Goal: Task Accomplishment & Management: Complete application form

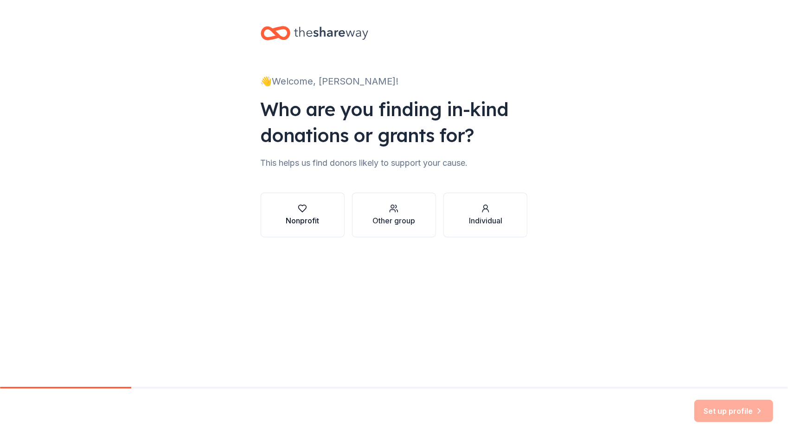
click at [333, 207] on button "Nonprofit" at bounding box center [303, 215] width 84 height 45
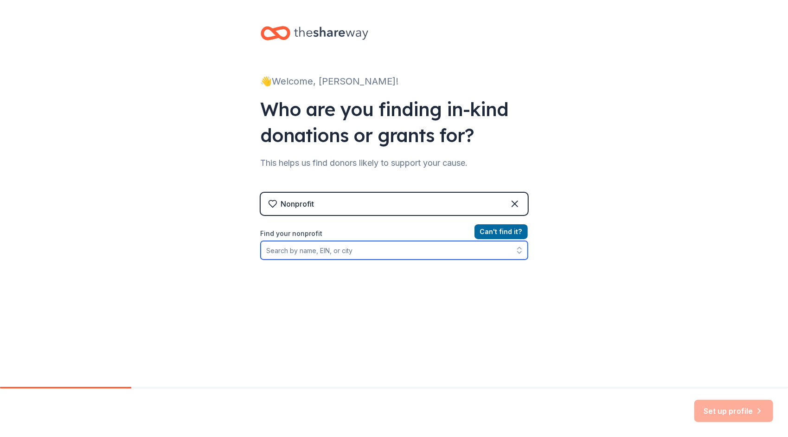
click at [341, 248] on input "Find your nonprofit" at bounding box center [394, 250] width 267 height 19
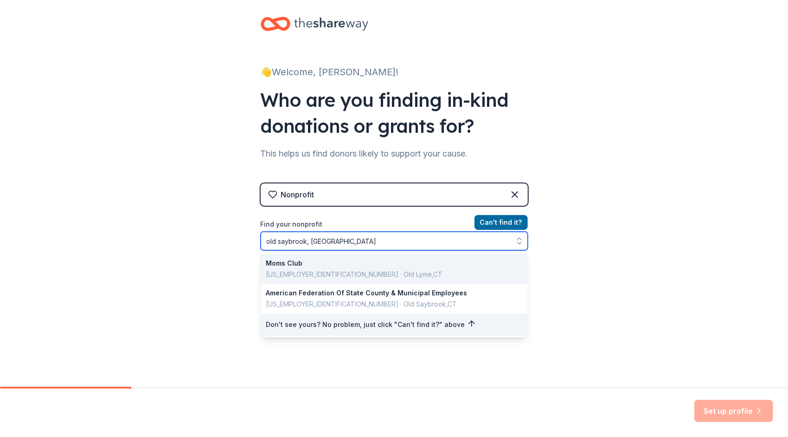
scroll to position [10, 0]
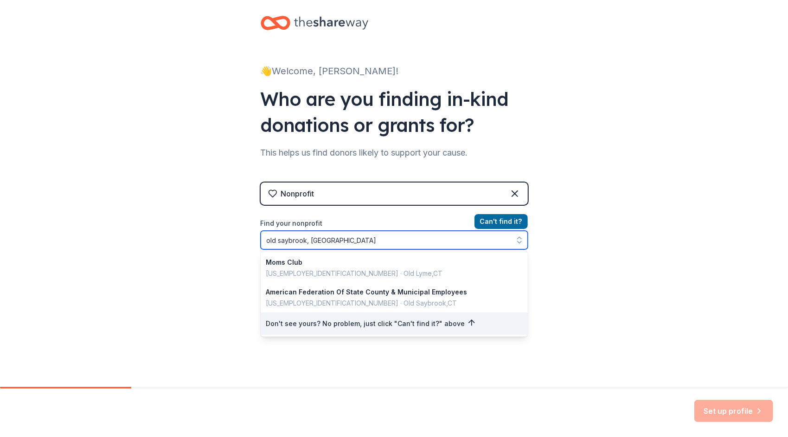
click at [361, 243] on input "old saybrook, CT" at bounding box center [394, 240] width 267 height 19
drag, startPoint x: 355, startPoint y: 242, endPoint x: 153, endPoint y: 213, distance: 204.3
click at [155, 213] on div "👋 Welcome, Alexandra! Who are you finding in-kind donations or grants for? This…" at bounding box center [394, 188] width 788 height 397
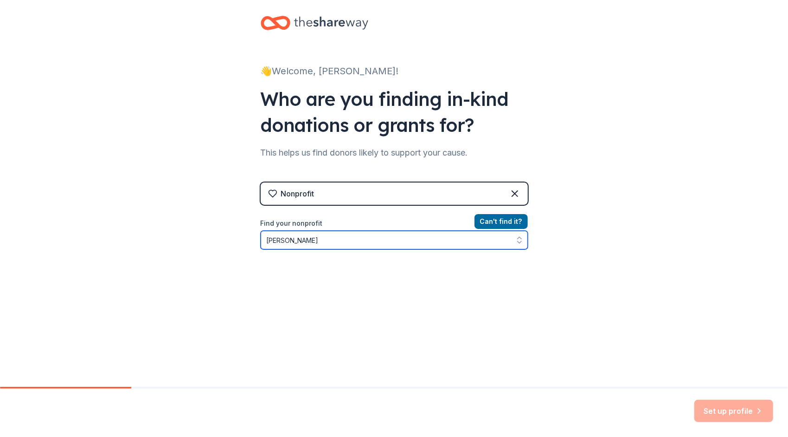
type input "Kathleen E Goodwin"
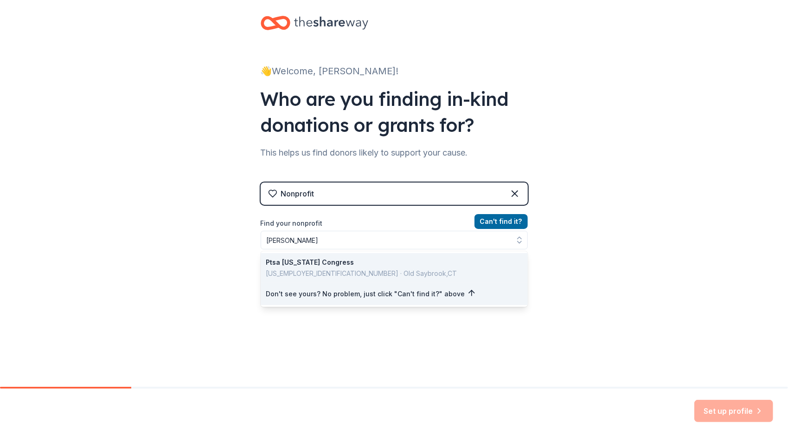
scroll to position [0, 0]
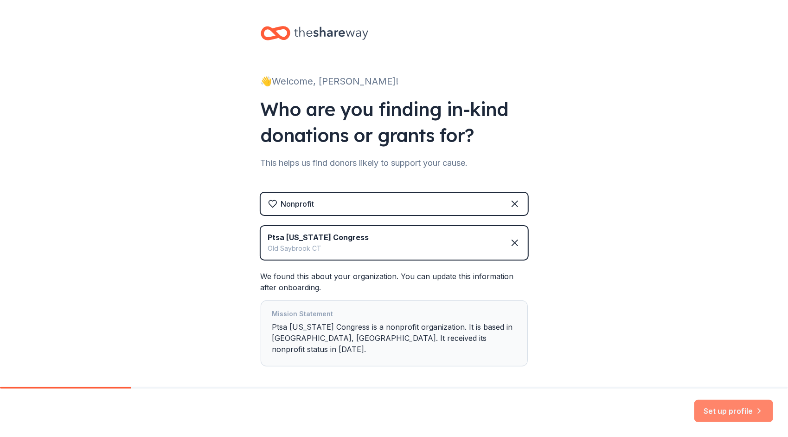
click at [712, 412] on button "Set up profile" at bounding box center [734, 410] width 79 height 22
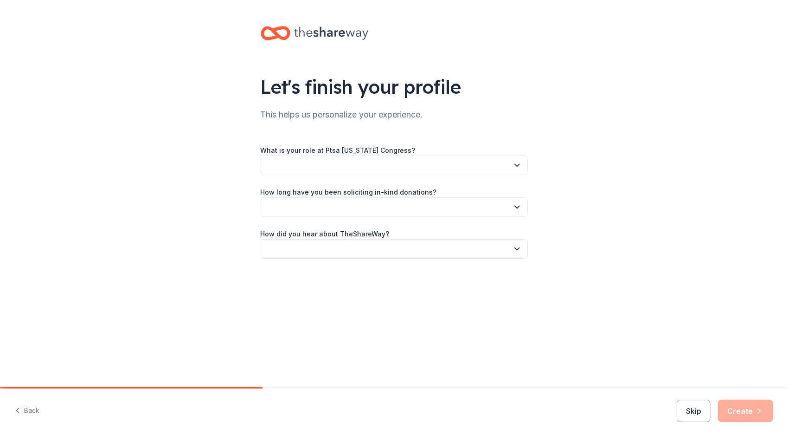
click at [415, 169] on button "button" at bounding box center [394, 164] width 267 height 19
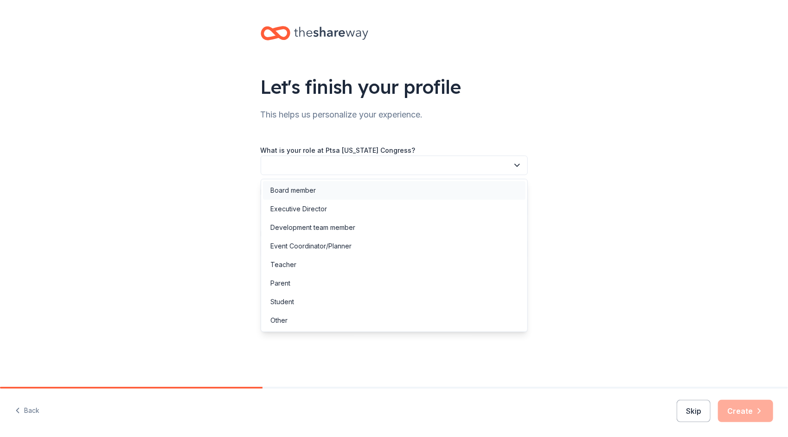
click at [389, 193] on div "Board member" at bounding box center [394, 190] width 263 height 19
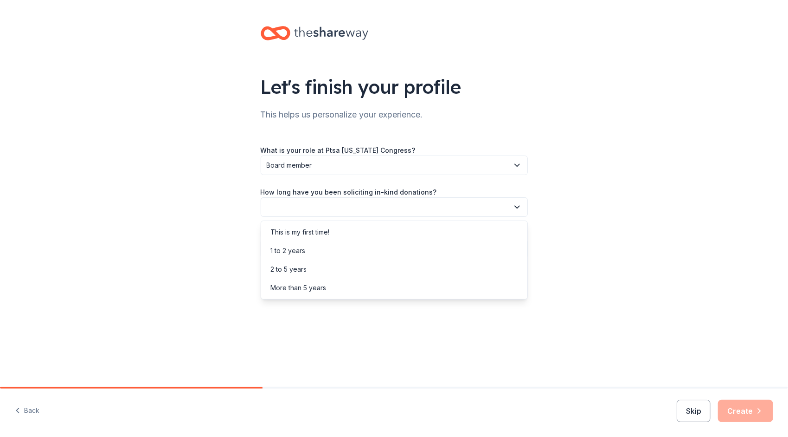
click at [394, 213] on button "button" at bounding box center [394, 206] width 267 height 19
click at [368, 232] on div "This is my first time!" at bounding box center [394, 232] width 263 height 19
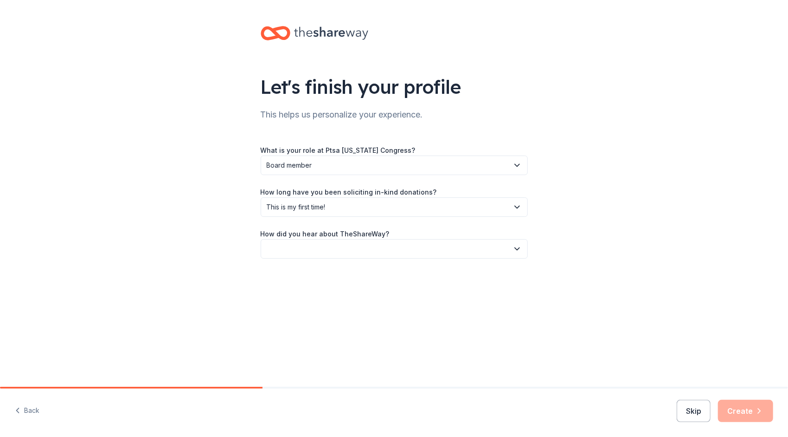
click at [473, 247] on button "button" at bounding box center [394, 248] width 267 height 19
click at [344, 295] on div "Online search" at bounding box center [394, 292] width 263 height 19
click at [765, 410] on button "Create" at bounding box center [745, 410] width 55 height 22
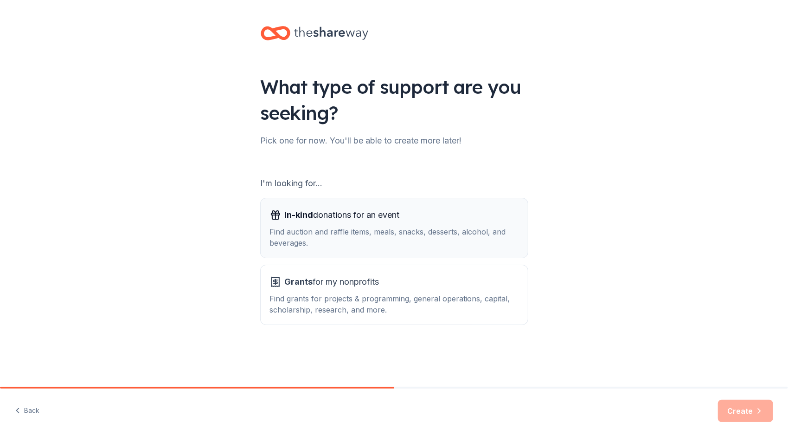
click at [464, 215] on div "In-kind donations for an event" at bounding box center [394, 214] width 249 height 15
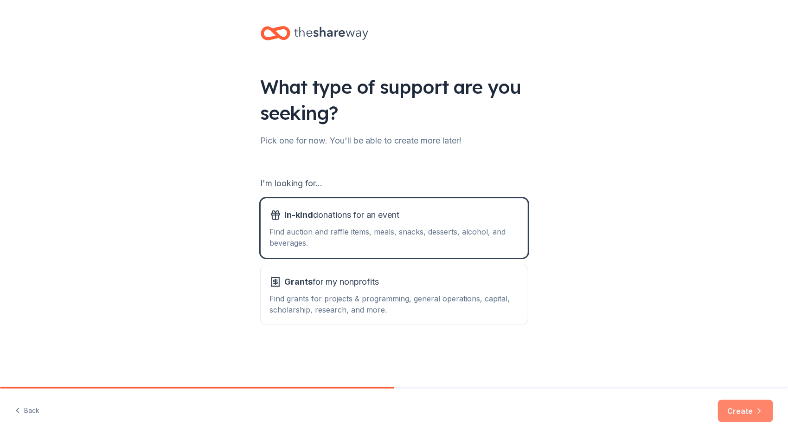
click at [761, 421] on button "Create" at bounding box center [745, 410] width 55 height 22
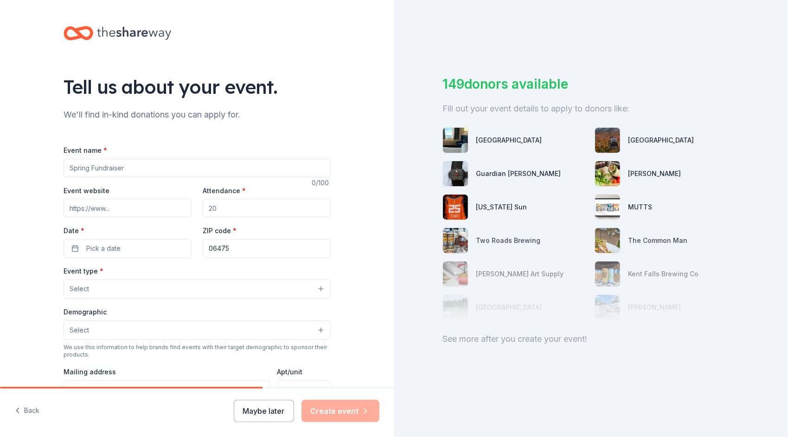
click at [251, 164] on input "Event name *" at bounding box center [197, 168] width 267 height 19
click at [354, 117] on div "Tell us about your event. We'll find in-kind donations you can apply for. Event…" at bounding box center [197, 309] width 394 height 618
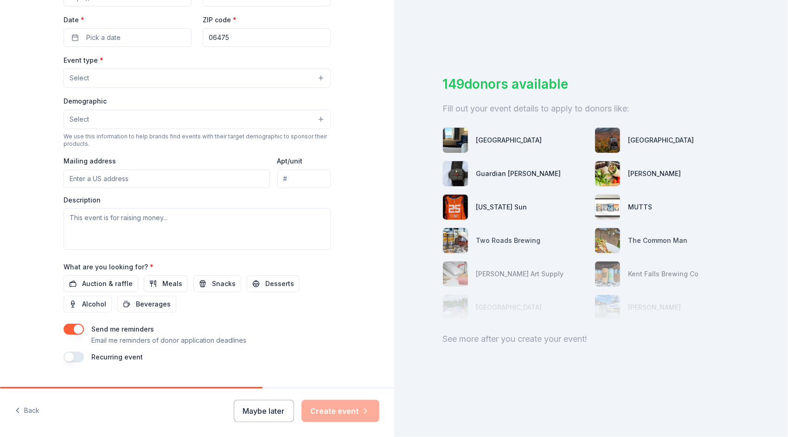
scroll to position [229, 0]
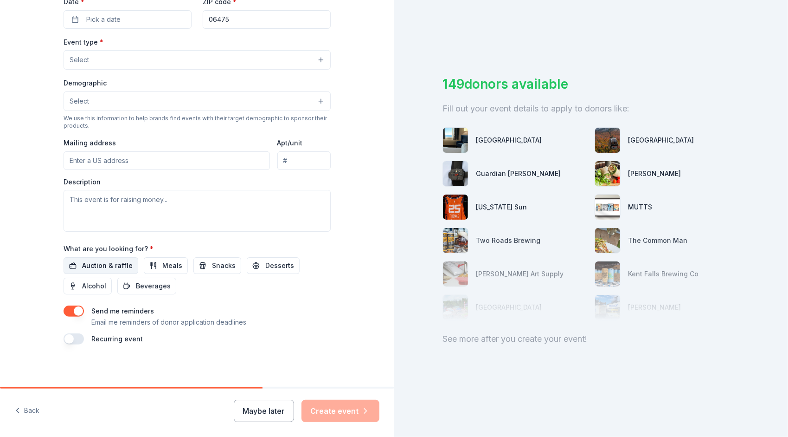
click at [123, 265] on span "Auction & raffle" at bounding box center [107, 265] width 51 height 11
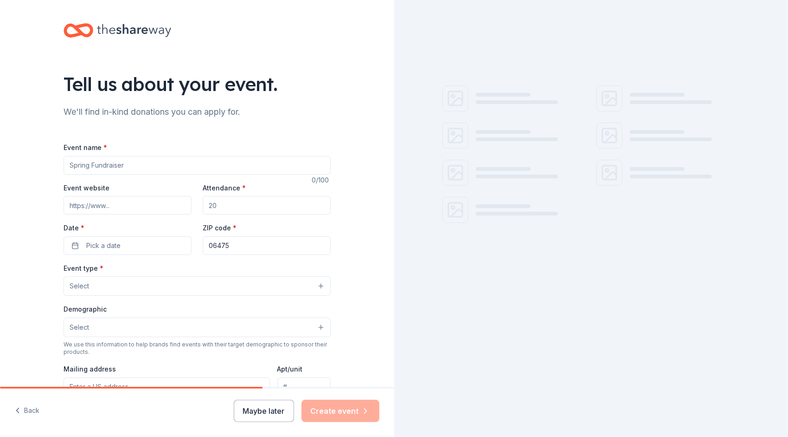
scroll to position [0, 0]
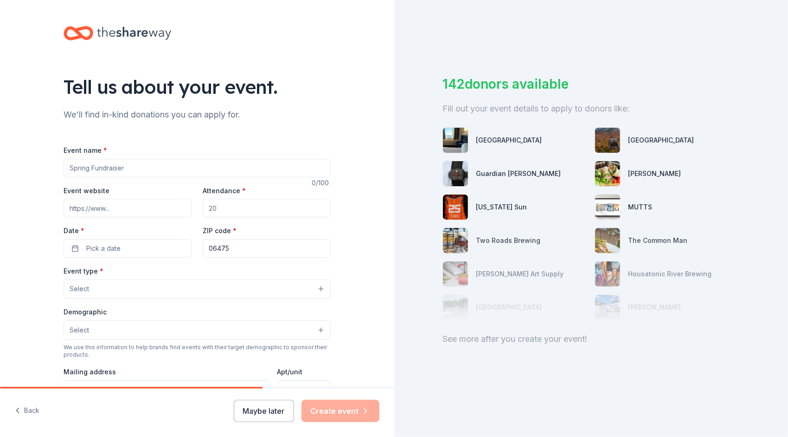
click at [110, 166] on input "Event name *" at bounding box center [197, 168] width 267 height 19
type input "Truck or Treat"
click at [245, 119] on div "We'll find in-kind donations you can apply for." at bounding box center [197, 114] width 267 height 15
click at [244, 210] on input "Attendance *" at bounding box center [267, 208] width 128 height 19
type input "300"
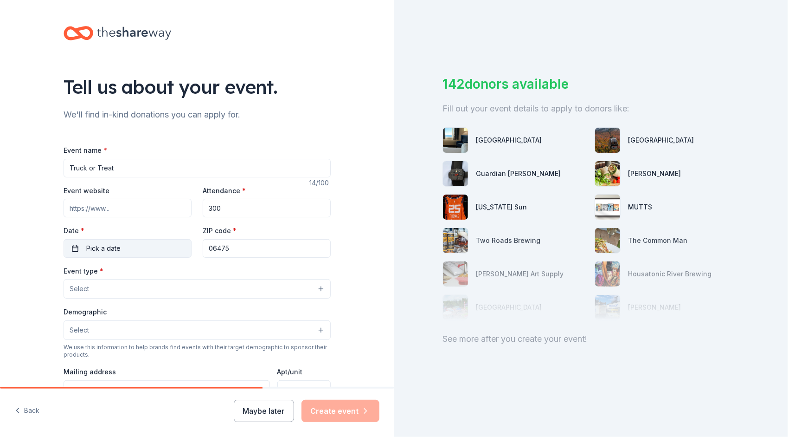
click at [113, 252] on span "Pick a date" at bounding box center [103, 248] width 34 height 11
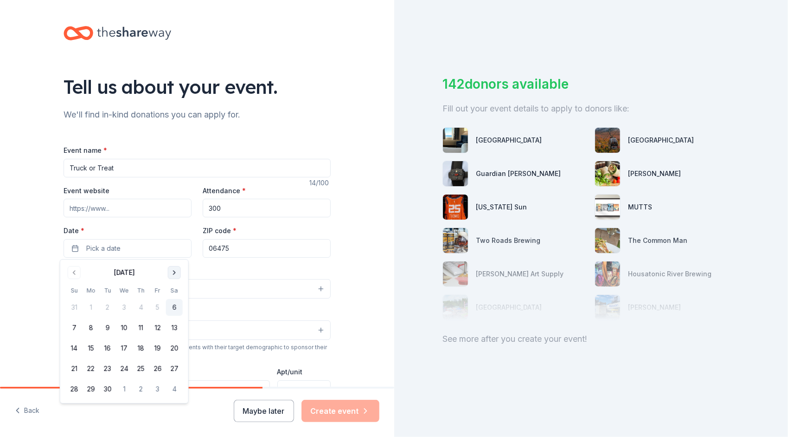
click at [174, 271] on button "Go to next month" at bounding box center [174, 272] width 13 height 13
click at [81, 367] on button "19" at bounding box center [74, 368] width 17 height 17
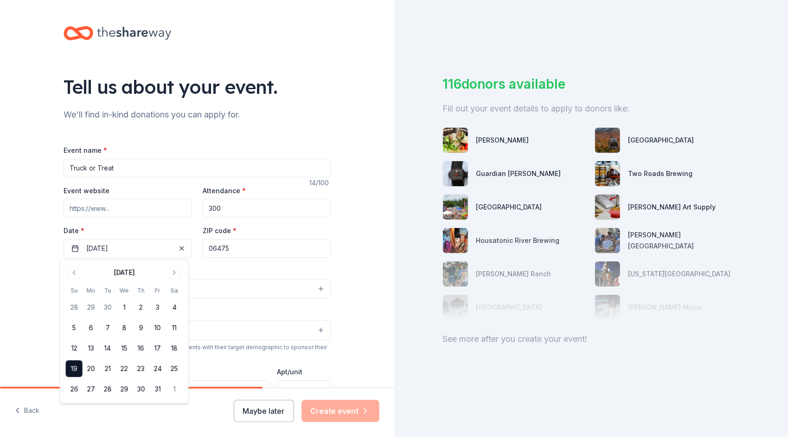
click at [258, 245] on input "06475" at bounding box center [267, 248] width 128 height 19
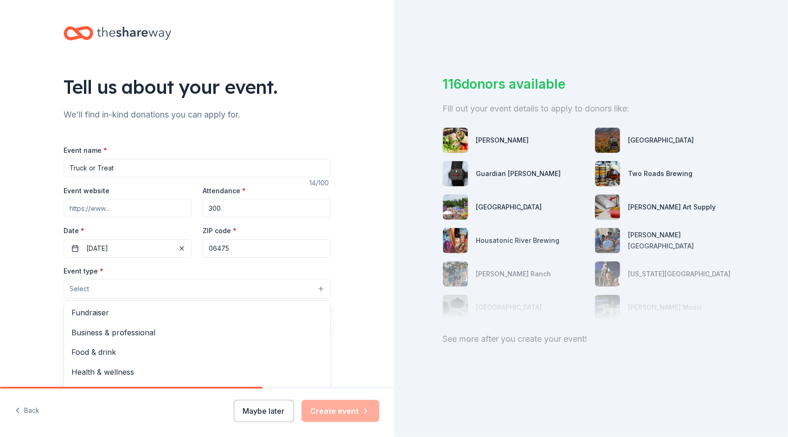
click at [175, 286] on button "Select" at bounding box center [197, 288] width 267 height 19
click at [123, 315] on span "Fundraiser" at bounding box center [196, 312] width 251 height 12
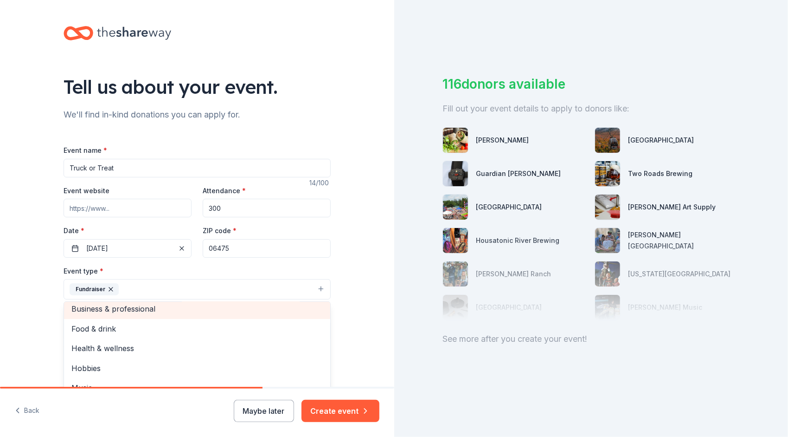
scroll to position [11, 0]
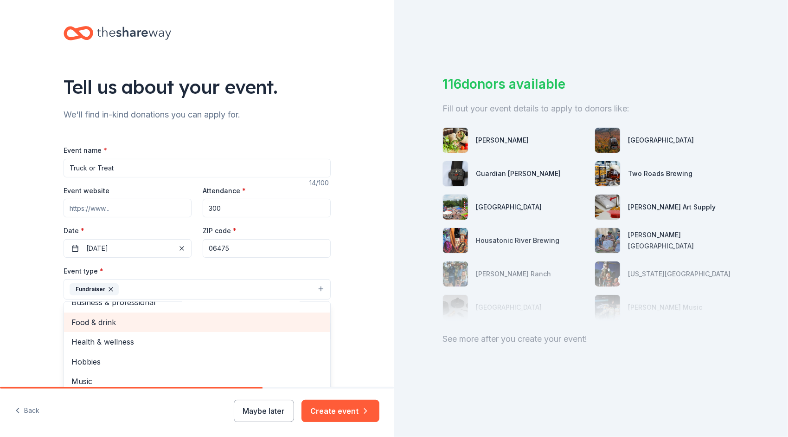
click at [149, 324] on span "Food & drink" at bounding box center [196, 322] width 251 height 12
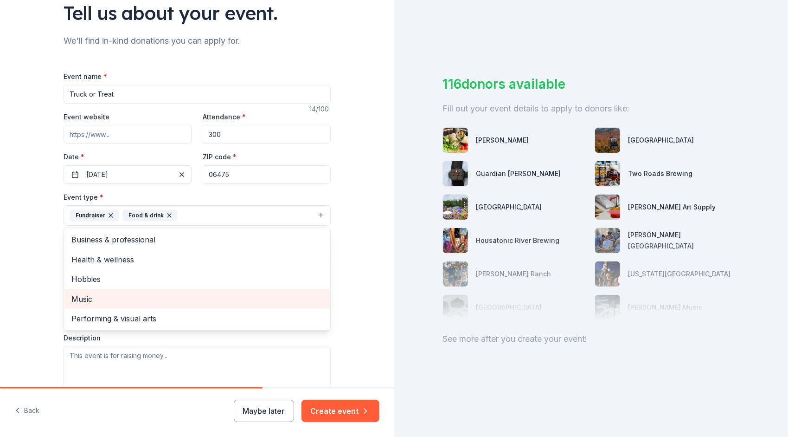
scroll to position [46, 0]
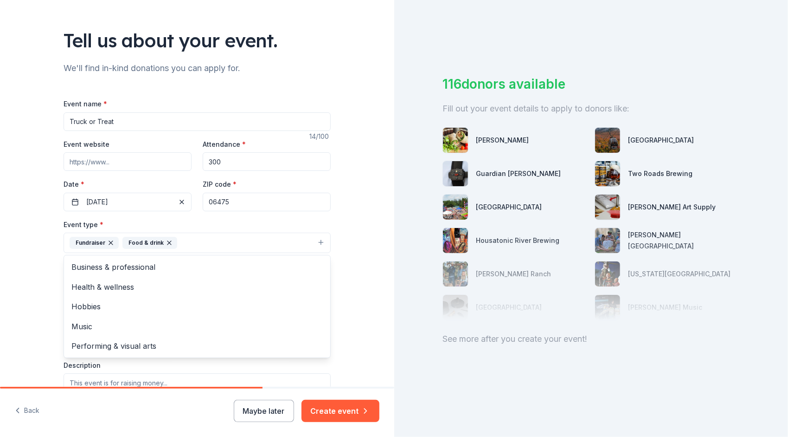
click at [362, 231] on div "Tell us about your event. We'll find in-kind donations you can apply for. Event…" at bounding box center [197, 263] width 394 height 618
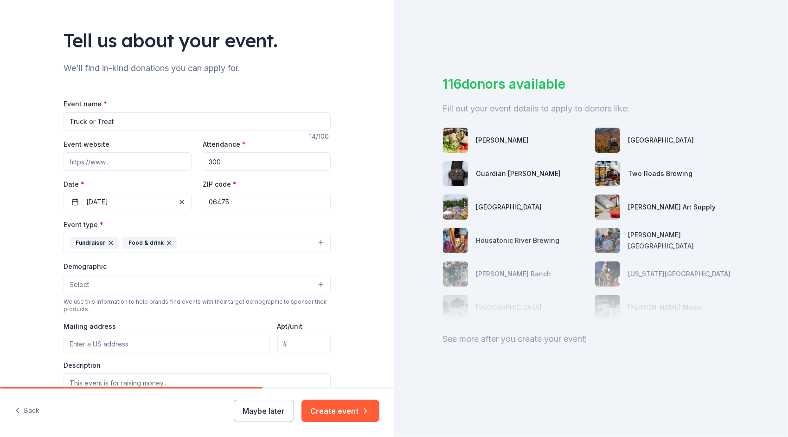
click at [196, 282] on button "Select" at bounding box center [197, 284] width 267 height 19
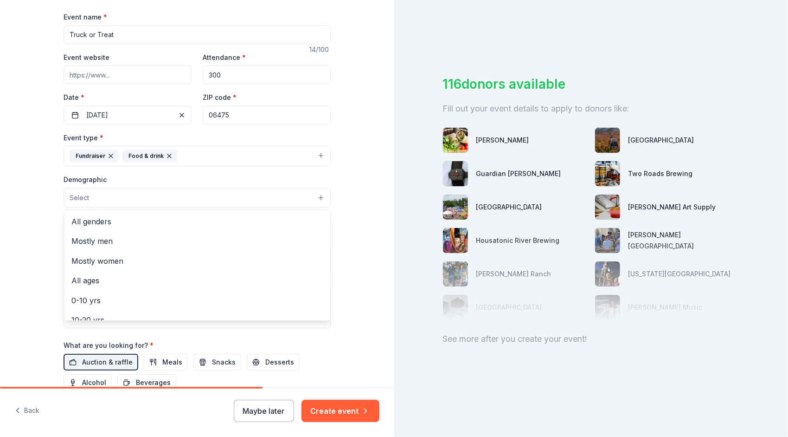
scroll to position [139, 0]
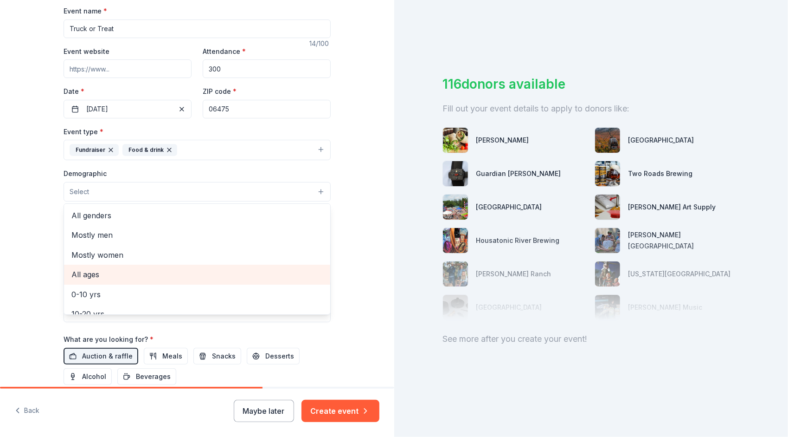
click at [100, 275] on span "All ages" at bounding box center [196, 274] width 251 height 12
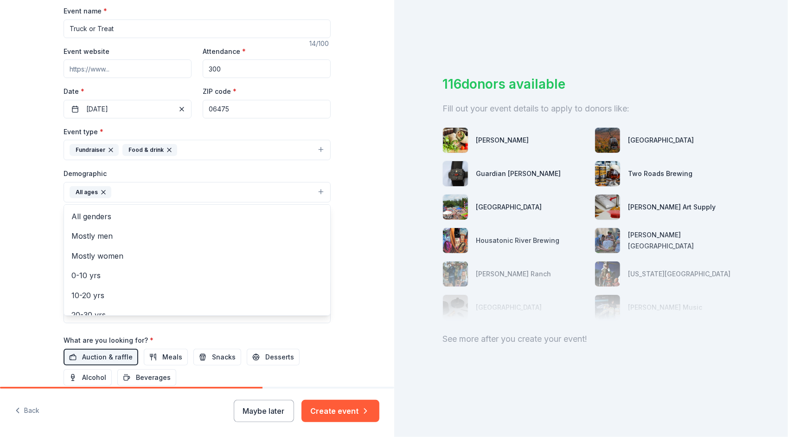
click at [351, 259] on div "Tell us about your event. We'll find in-kind donations you can apply for. Event…" at bounding box center [197, 170] width 394 height 619
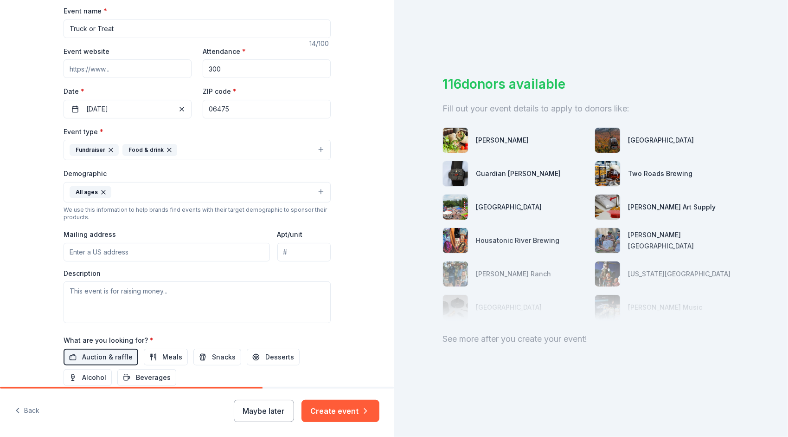
click at [316, 189] on button "All ages" at bounding box center [197, 192] width 267 height 20
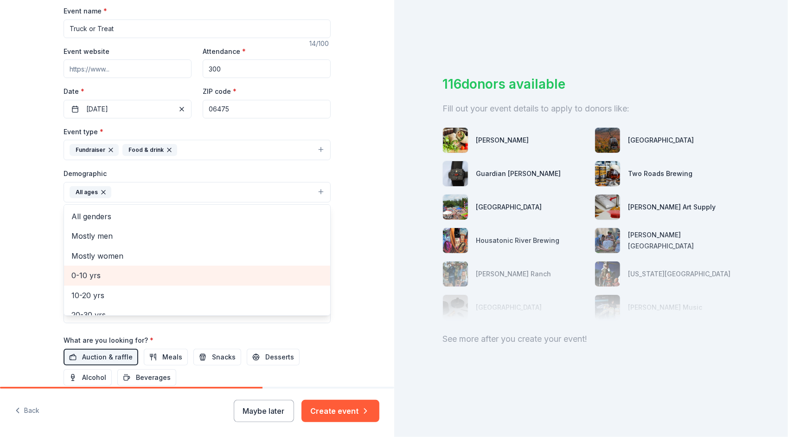
click at [178, 270] on span "0-10 yrs" at bounding box center [196, 275] width 251 height 12
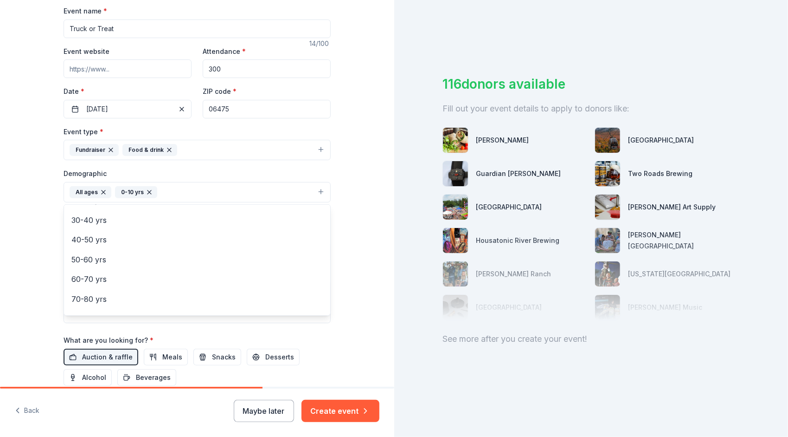
scroll to position [110, 0]
click at [352, 263] on div "Tell us about your event. We'll find in-kind donations you can apply for. Event…" at bounding box center [197, 170] width 394 height 619
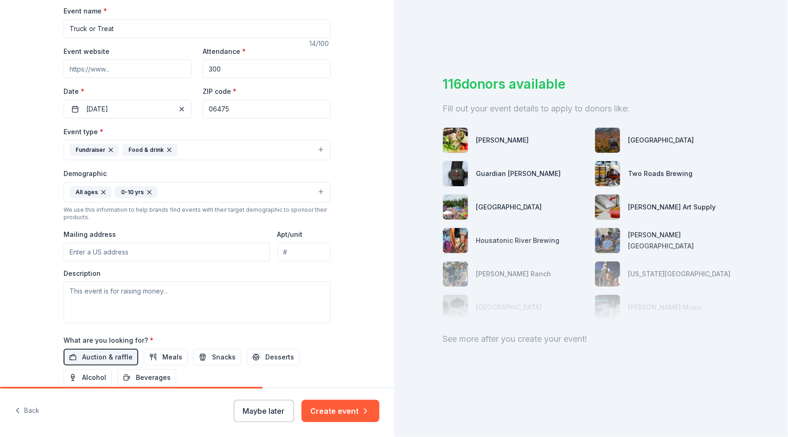
click at [199, 249] on input "Mailing address" at bounding box center [167, 252] width 206 height 19
type input "80 old boston post rd"
click at [196, 295] on textarea at bounding box center [197, 302] width 267 height 42
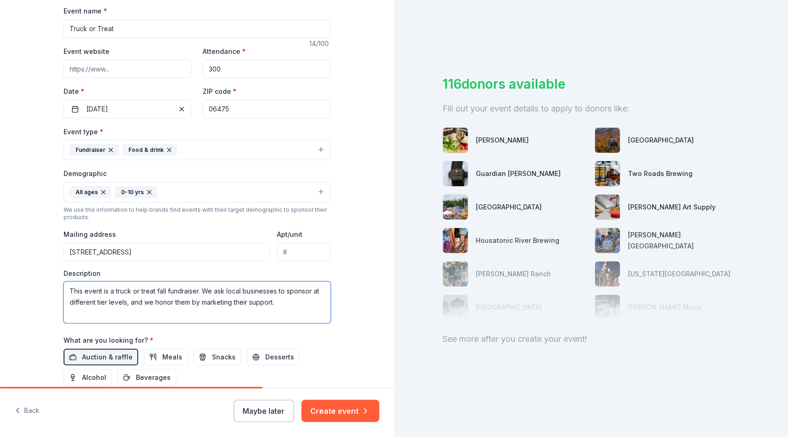
click at [287, 305] on textarea "This event is a truck or treat fall fundraiser. We ask local businesses to spon…" at bounding box center [197, 302] width 267 height 42
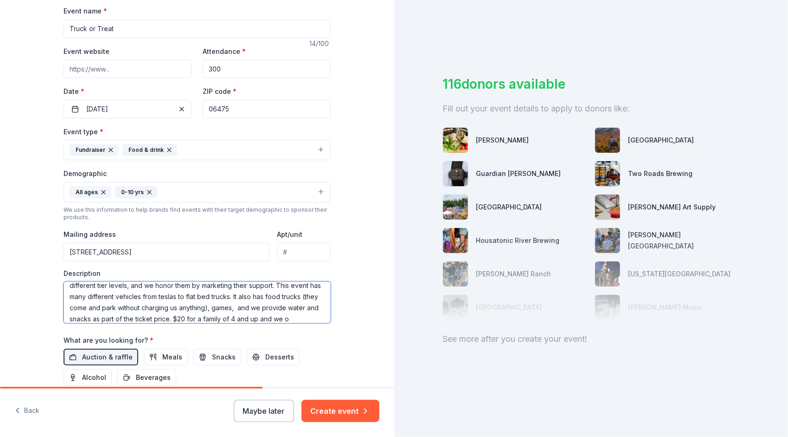
scroll to position [28, 0]
click at [150, 317] on textarea "This event is a truck or treat fall fundraiser. We ask local businesses to spon…" at bounding box center [197, 302] width 267 height 42
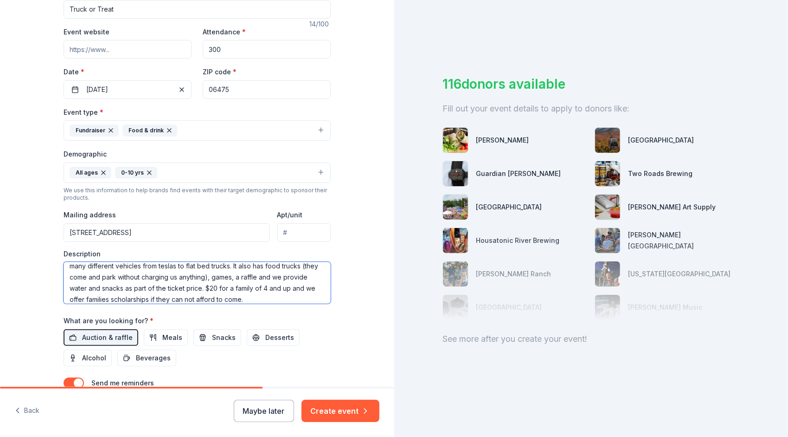
scroll to position [230, 0]
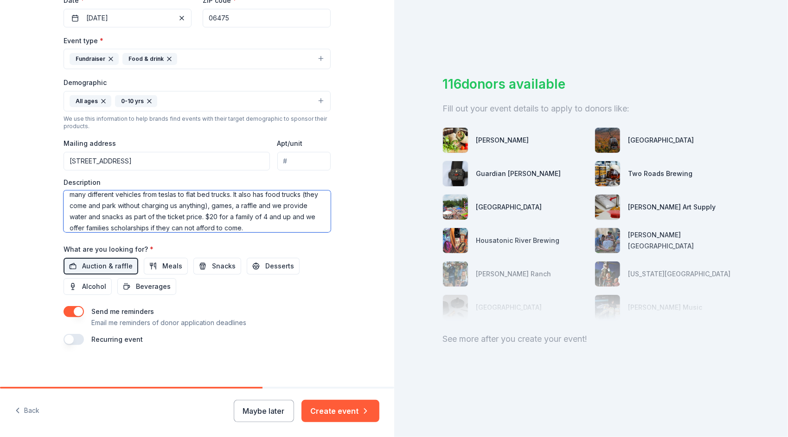
type textarea "This event is a truck or treat fall fundraiser. We ask local businesses to spon…"
click at [229, 161] on input "80 old boston post rd" at bounding box center [167, 161] width 206 height 19
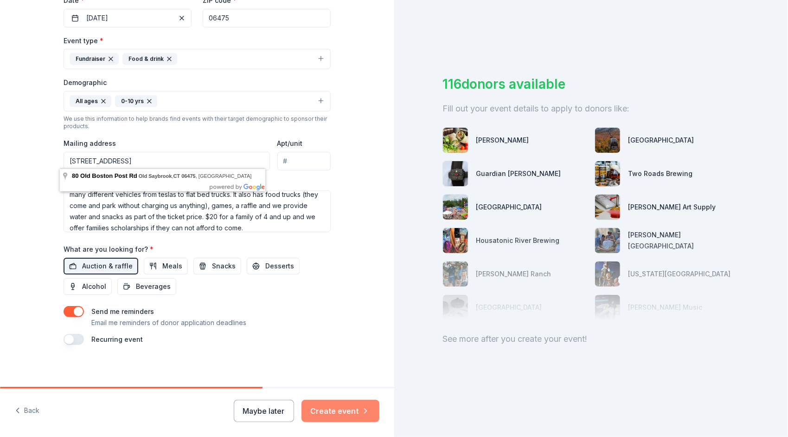
type input "80 old boston post rd old saybrook, CT 06475"
click at [363, 407] on icon "button" at bounding box center [365, 410] width 9 height 9
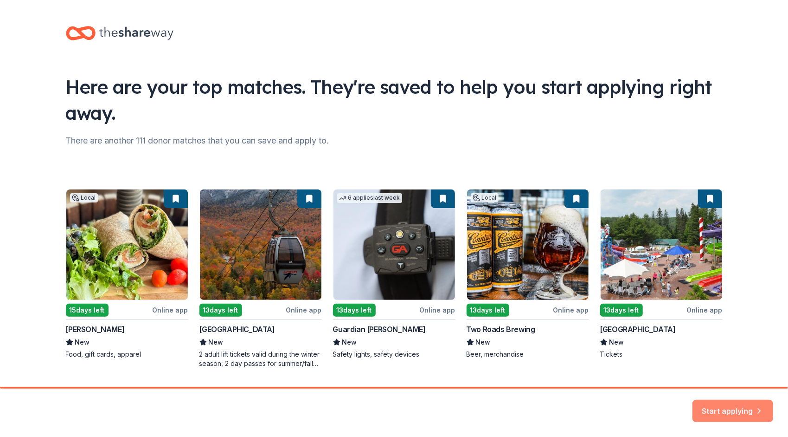
click at [722, 409] on button "Start applying" at bounding box center [733, 405] width 81 height 22
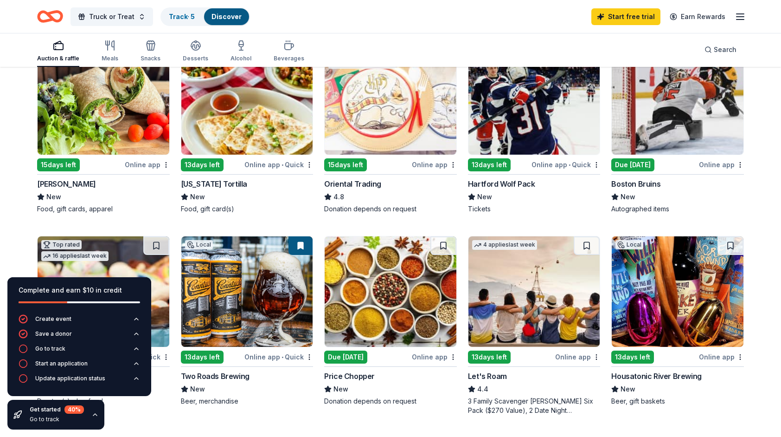
scroll to position [46, 0]
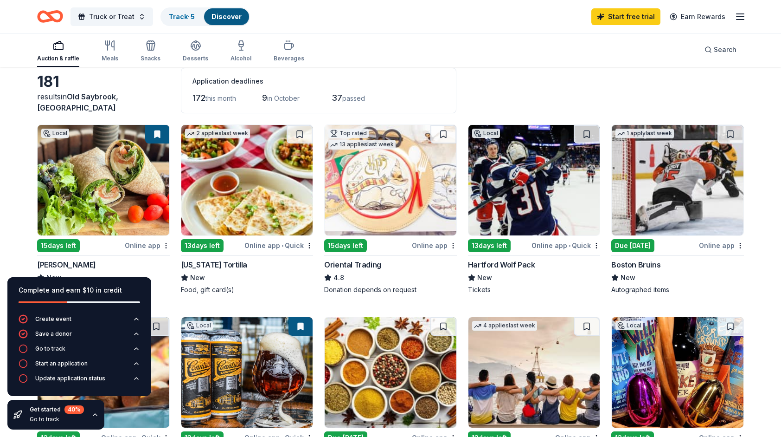
click at [154, 161] on img at bounding box center [104, 180] width 132 height 110
click at [724, 213] on img at bounding box center [678, 180] width 132 height 110
click at [534, 203] on img at bounding box center [535, 180] width 132 height 110
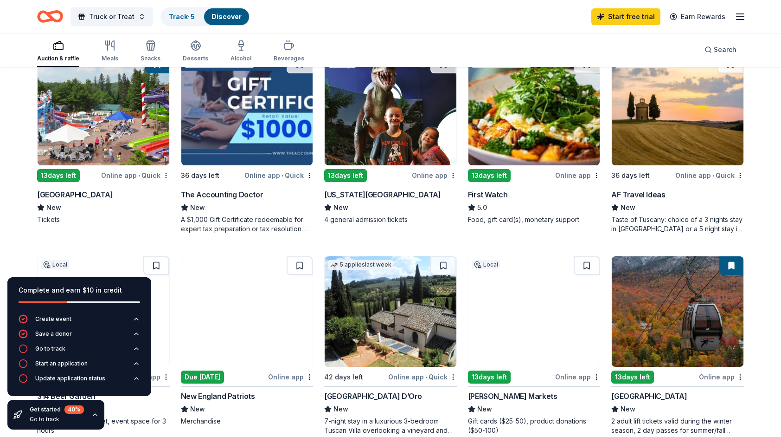
scroll to position [510, 0]
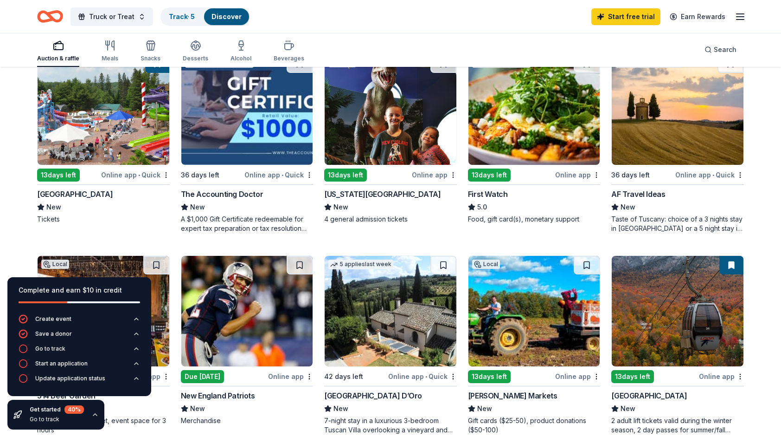
click at [123, 128] on img at bounding box center [104, 109] width 132 height 110
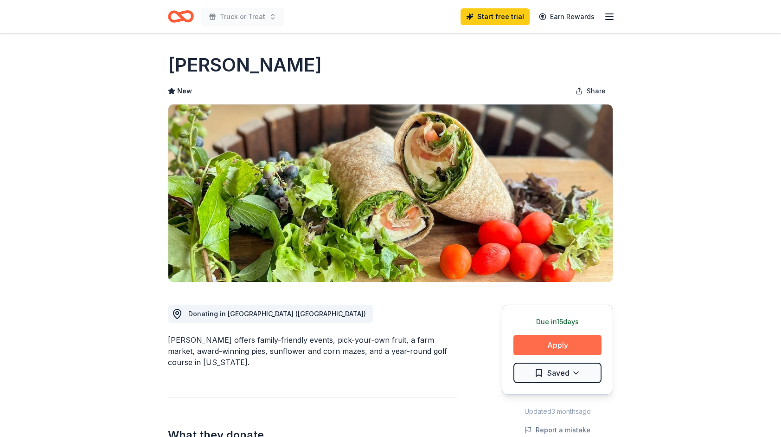
click at [546, 343] on button "Apply" at bounding box center [558, 345] width 88 height 20
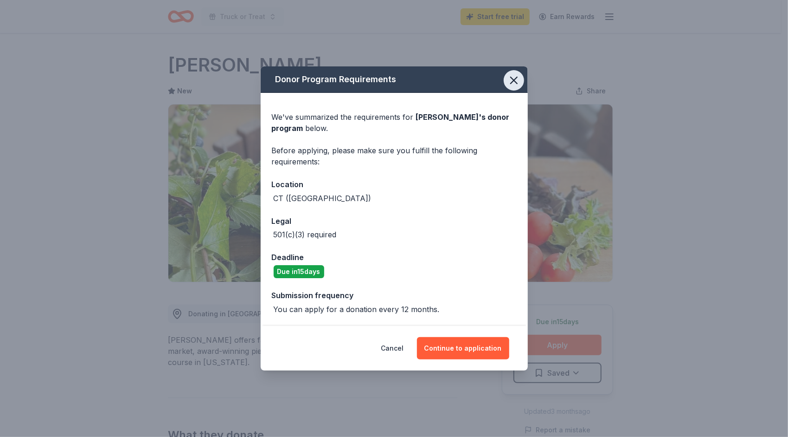
click at [512, 81] on icon "button" at bounding box center [514, 80] width 13 height 13
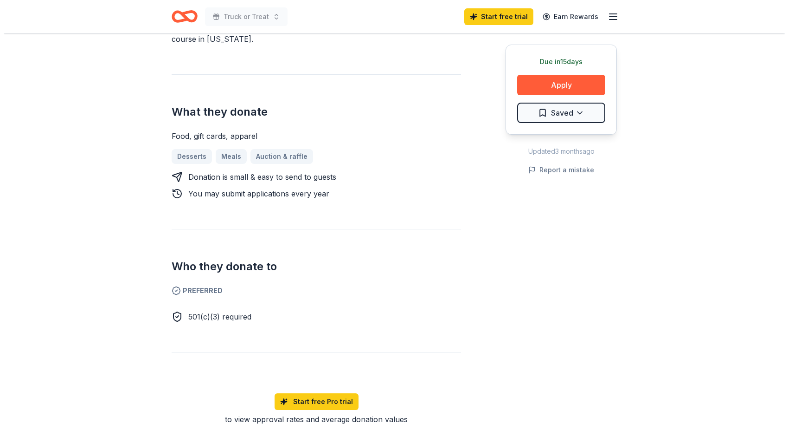
scroll to position [325, 0]
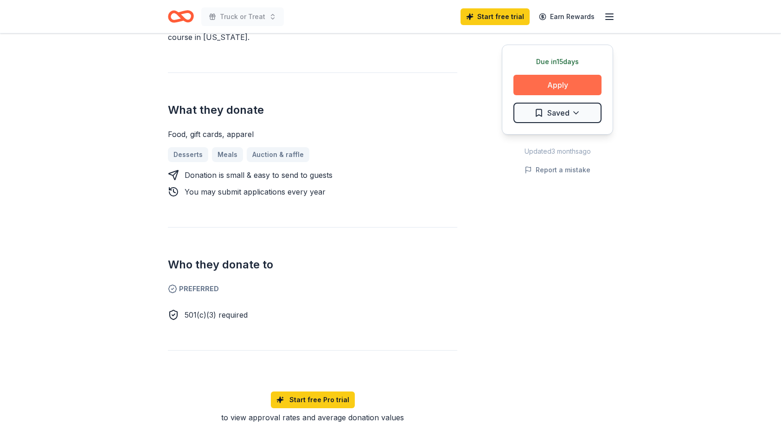
click at [565, 89] on button "Apply" at bounding box center [558, 85] width 88 height 20
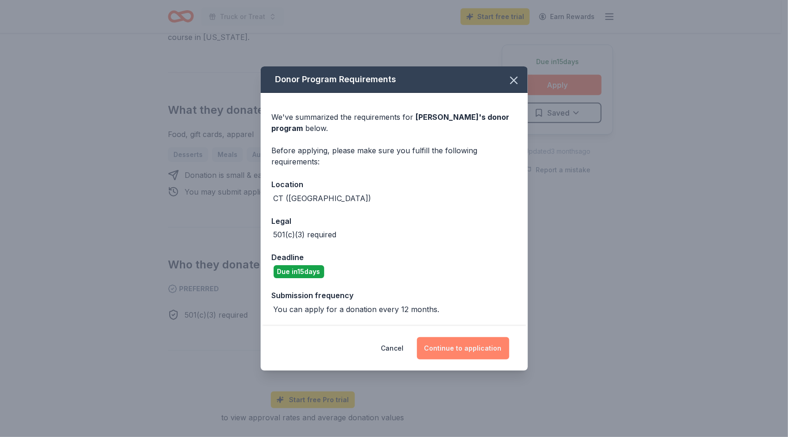
click at [481, 354] on button "Continue to application" at bounding box center [463, 348] width 92 height 22
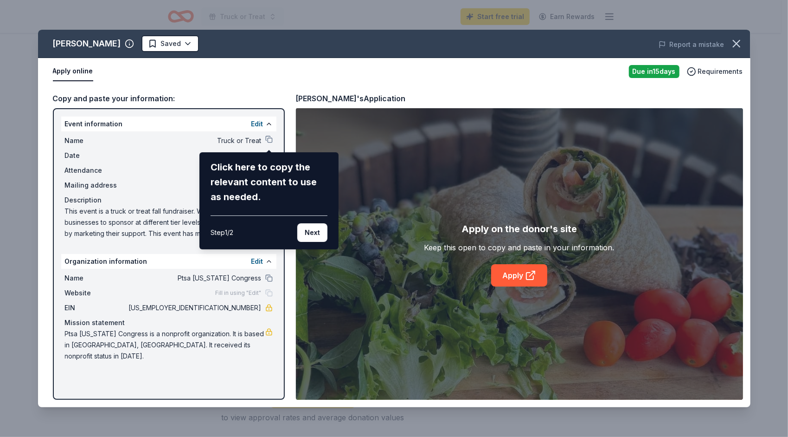
click at [309, 220] on div "Step 1 / 2 Next" at bounding box center [269, 228] width 117 height 26
click at [310, 230] on button "Next" at bounding box center [312, 232] width 30 height 19
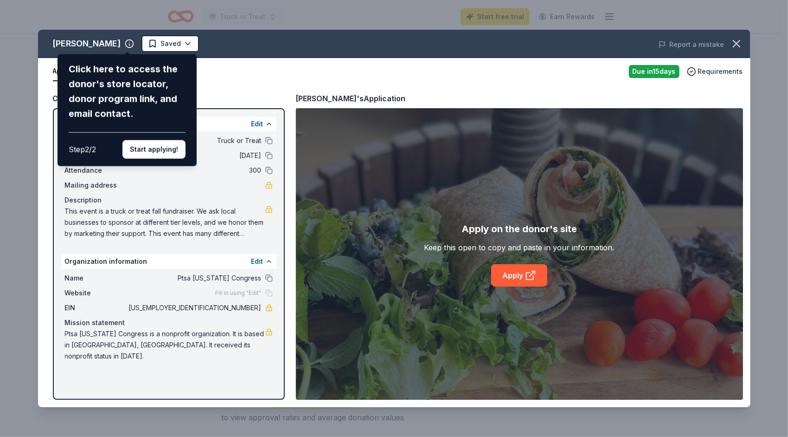
click at [228, 81] on div "Lyman Orchards Click here to access the donor's store locator, donor program li…" at bounding box center [394, 218] width 713 height 377
click at [157, 151] on button "Start applying!" at bounding box center [153, 149] width 63 height 19
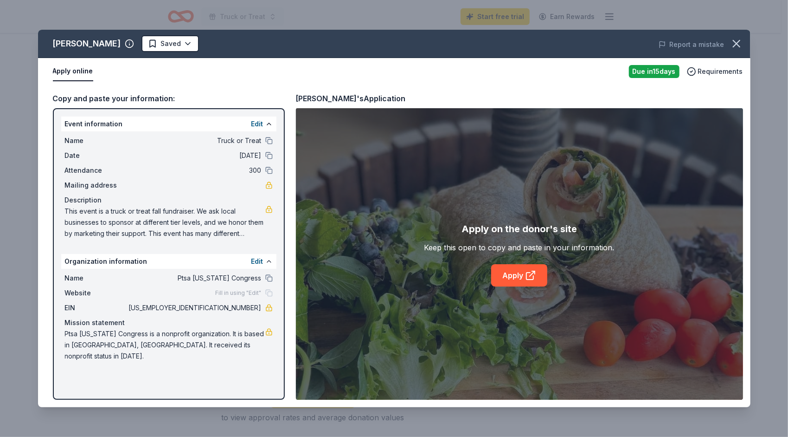
click at [250, 292] on span "Fill in using "Edit"" at bounding box center [239, 292] width 46 height 7
click at [268, 294] on div "Fill in using "Edit"" at bounding box center [244, 292] width 57 height 7
click at [252, 122] on button "Edit" at bounding box center [257, 123] width 12 height 11
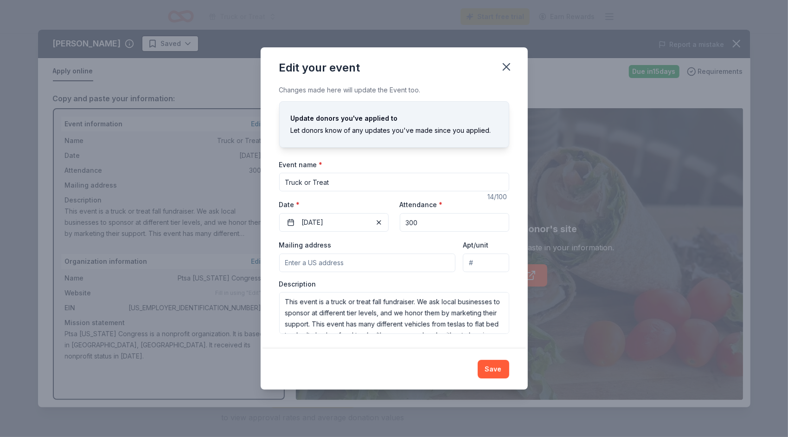
click at [338, 263] on input "Mailing address" at bounding box center [367, 262] width 177 height 19
type input "80 Old Boston Post Road, Old Saybrook, CT, 06475"
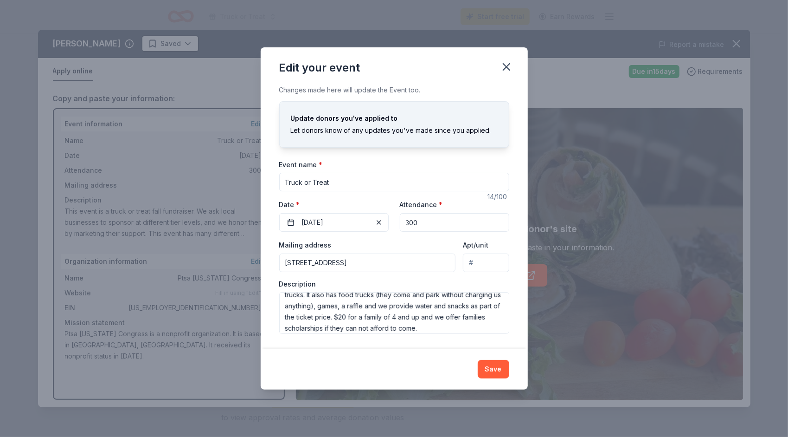
scroll to position [45, 0]
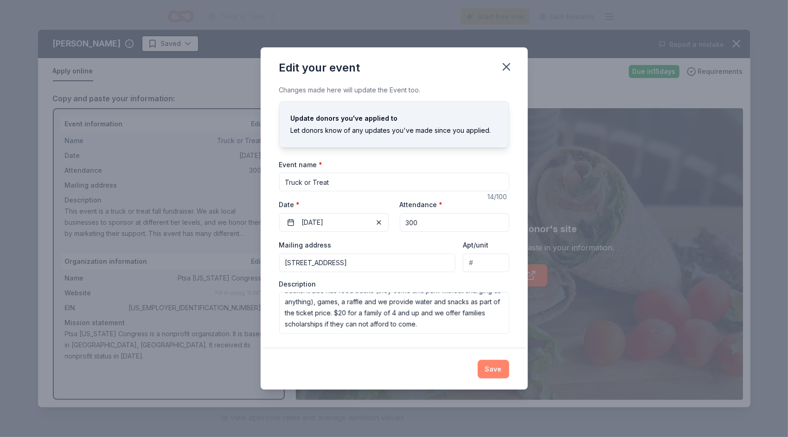
click at [497, 369] on button "Save" at bounding box center [494, 369] width 32 height 19
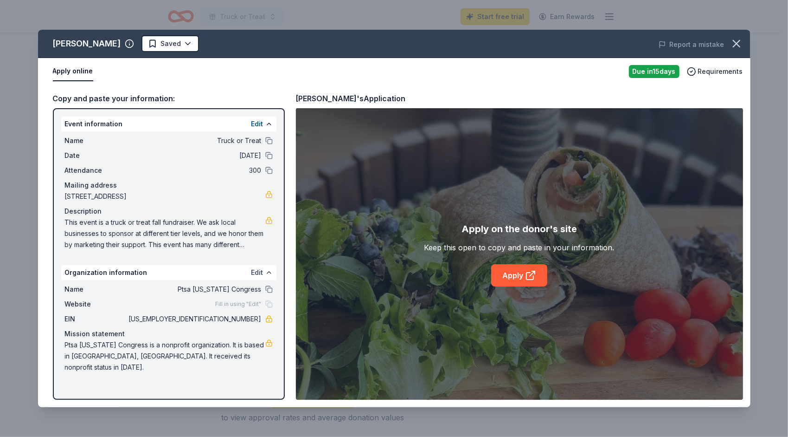
click at [257, 273] on button "Edit" at bounding box center [257, 272] width 12 height 11
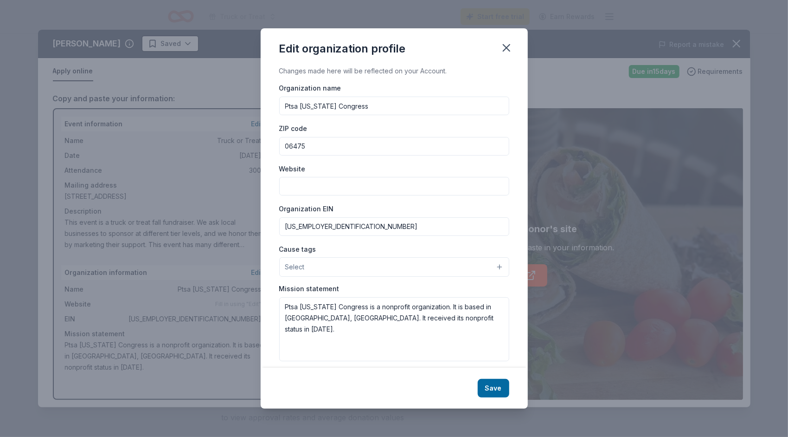
click at [323, 192] on input "Website" at bounding box center [394, 186] width 230 height 19
type input "[DOMAIN_NAME]"
click at [329, 266] on button "Select" at bounding box center [394, 266] width 230 height 19
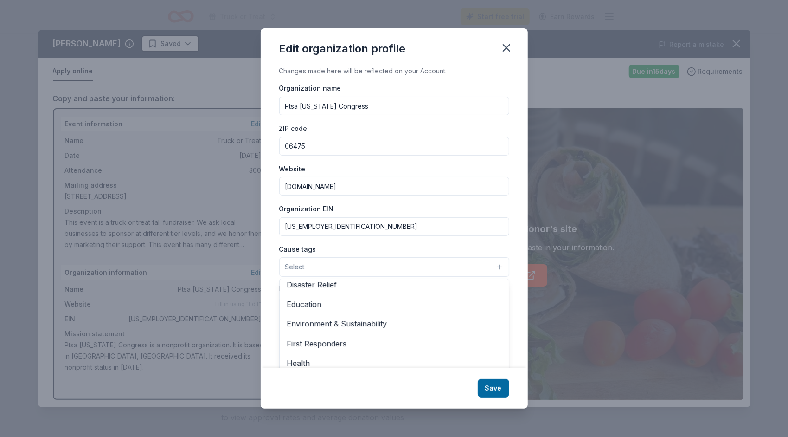
scroll to position [36, 0]
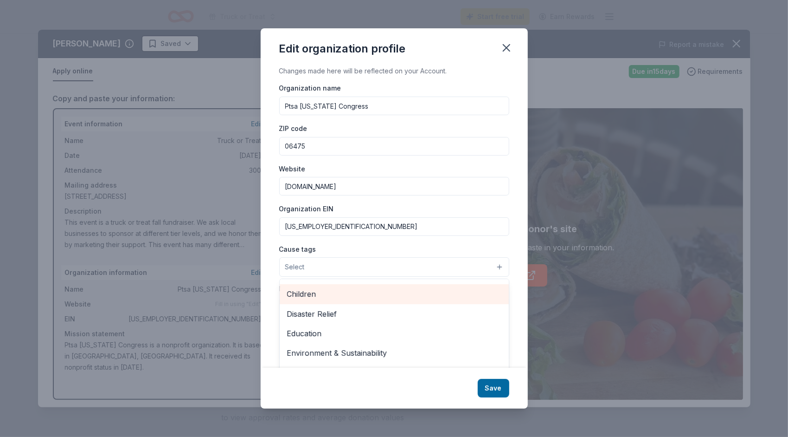
click at [368, 294] on span "Children" at bounding box center [394, 294] width 214 height 12
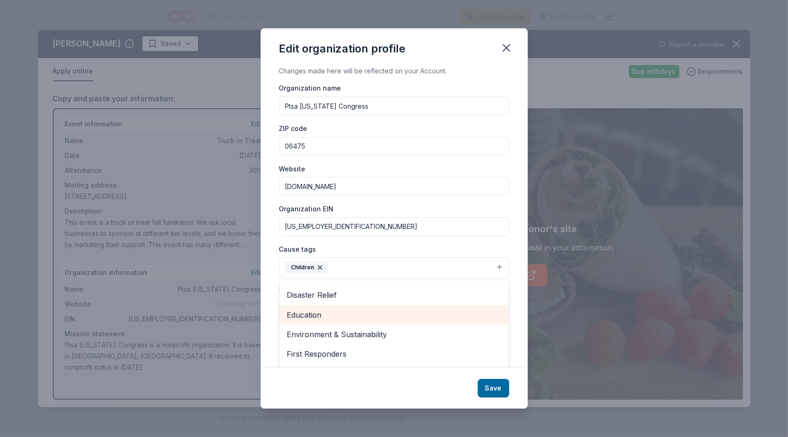
click at [407, 320] on div "Education" at bounding box center [394, 314] width 229 height 19
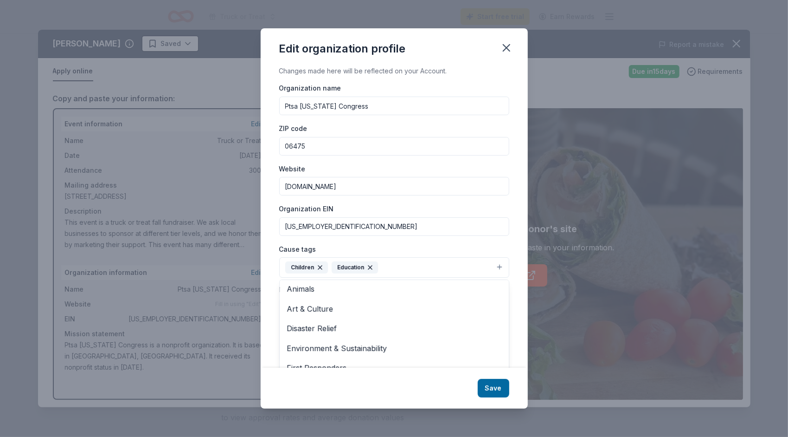
scroll to position [0, 0]
click at [519, 258] on div "Changes made here will be reflected on your Account. Organization name Ptsa Con…" at bounding box center [394, 216] width 267 height 302
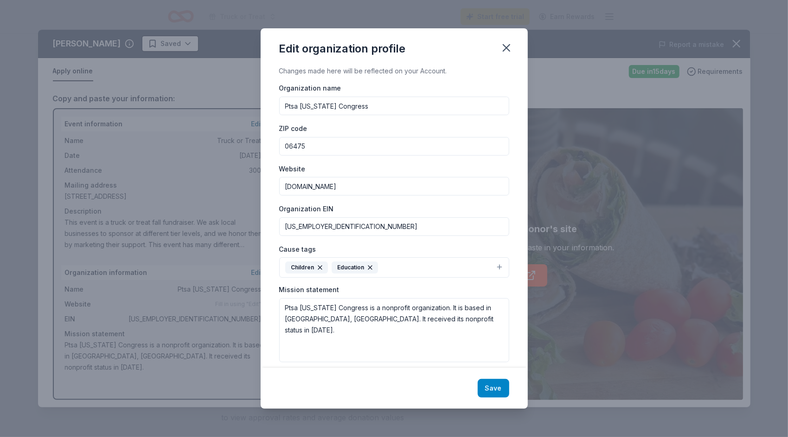
click at [493, 386] on button "Save" at bounding box center [494, 388] width 32 height 19
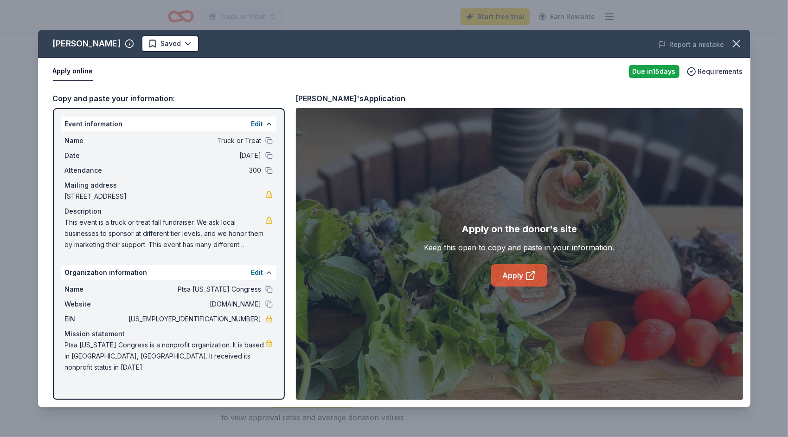
click at [511, 277] on link "Apply" at bounding box center [519, 275] width 56 height 22
drag, startPoint x: 175, startPoint y: 288, endPoint x: 254, endPoint y: 287, distance: 79.3
click at [251, 287] on span "Ptsa [US_STATE] Congress" at bounding box center [194, 288] width 135 height 11
click at [271, 289] on button at bounding box center [268, 288] width 7 height 7
drag, startPoint x: 216, startPoint y: 319, endPoint x: 251, endPoint y: 318, distance: 35.7
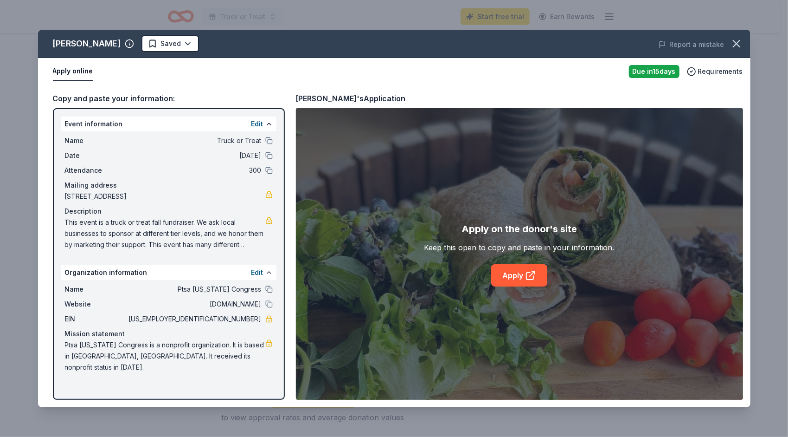
click at [251, 318] on span "[US_EMPLOYER_IDENTIFICATION_NUMBER]" at bounding box center [194, 318] width 135 height 11
drag, startPoint x: 259, startPoint y: 319, endPoint x: 233, endPoint y: 321, distance: 26.0
click at [233, 321] on span "[US_EMPLOYER_IDENTIFICATION_NUMBER]" at bounding box center [194, 318] width 135 height 11
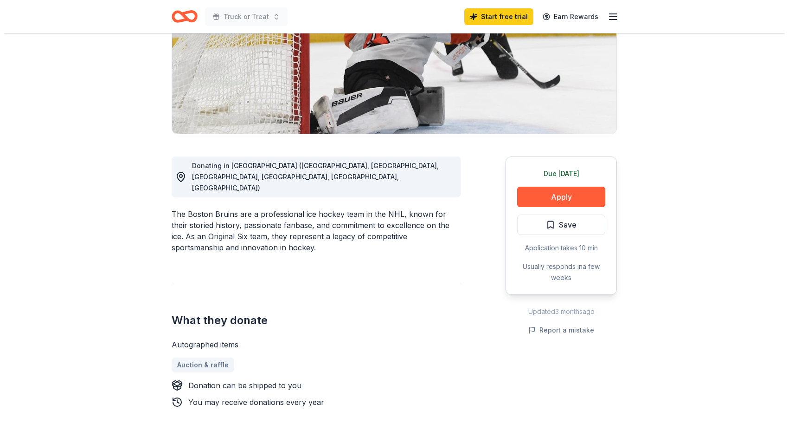
scroll to position [186, 0]
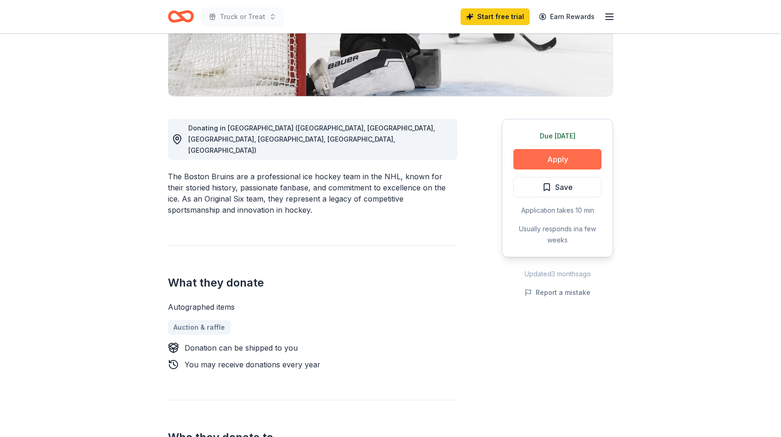
click at [549, 166] on button "Apply" at bounding box center [558, 159] width 88 height 20
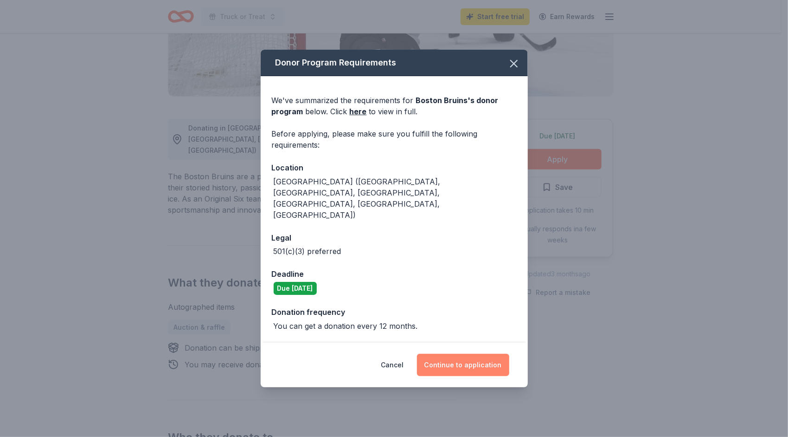
click at [465, 354] on button "Continue to application" at bounding box center [463, 365] width 92 height 22
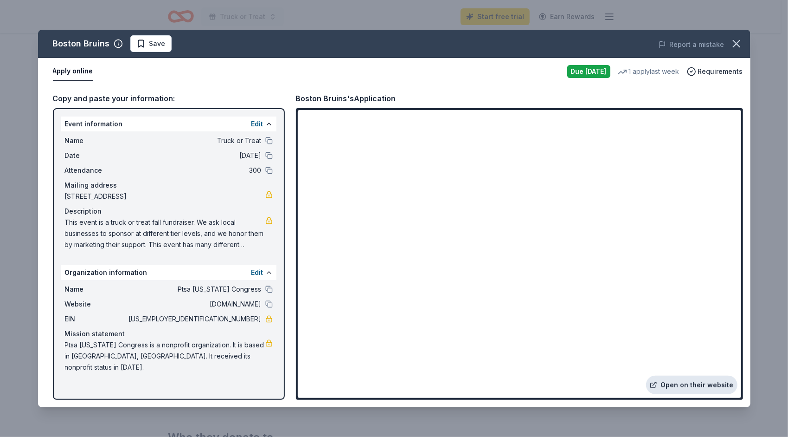
click at [668, 385] on link "Open on their website" at bounding box center [691, 384] width 91 height 19
drag, startPoint x: 254, startPoint y: 241, endPoint x: 94, endPoint y: 223, distance: 161.6
click at [94, 223] on span "This event is a truck or treat fall fundraiser. We ask local businesses to spon…" at bounding box center [165, 233] width 200 height 33
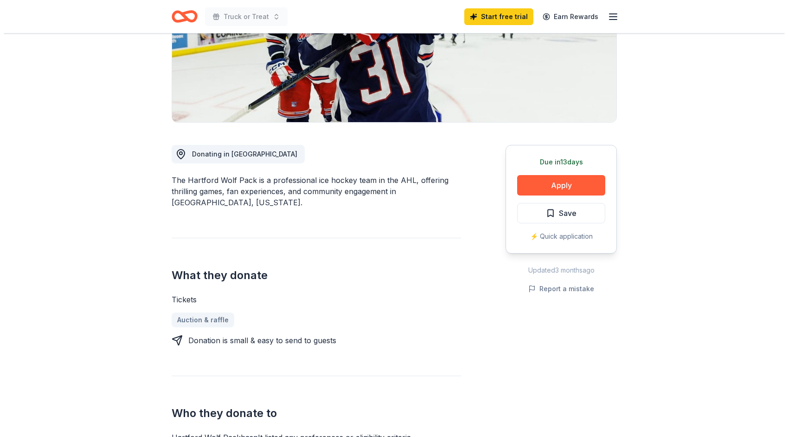
scroll to position [186, 0]
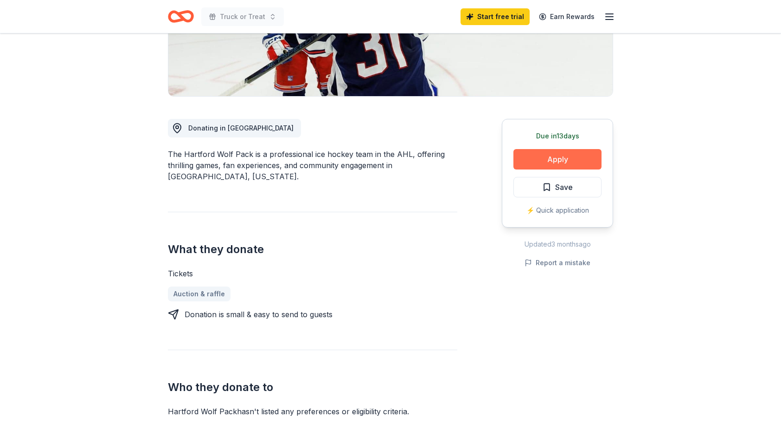
click at [556, 162] on button "Apply" at bounding box center [558, 159] width 88 height 20
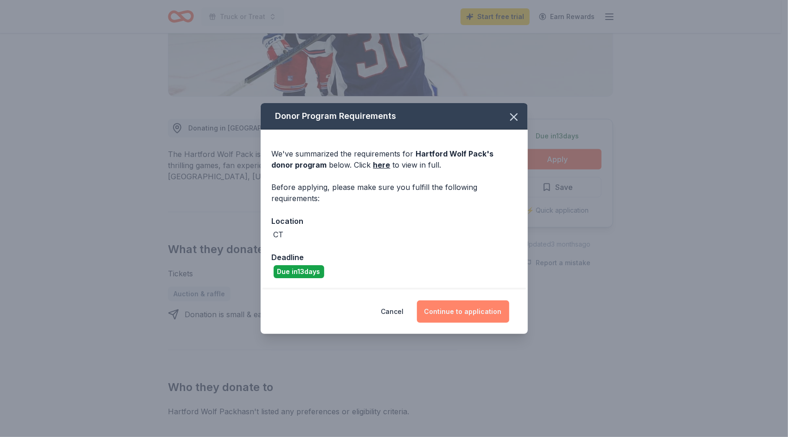
click at [470, 307] on button "Continue to application" at bounding box center [463, 311] width 92 height 22
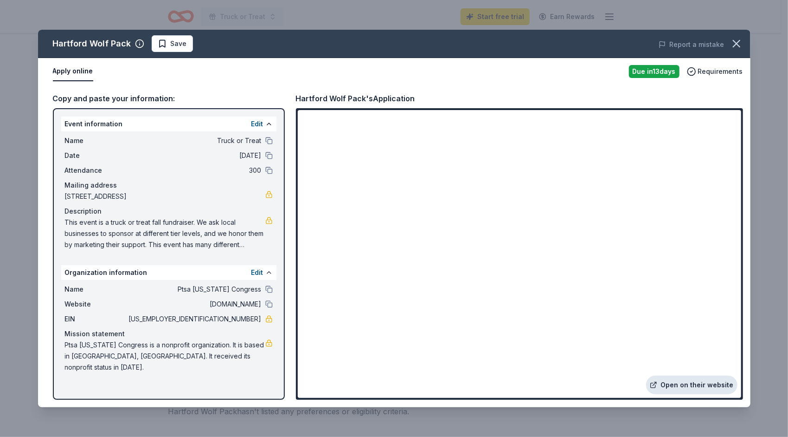
click at [705, 384] on link "Open on their website" at bounding box center [691, 384] width 91 height 19
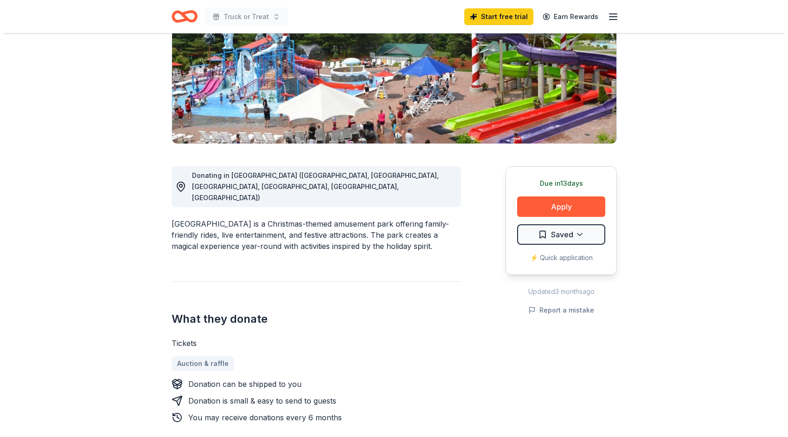
scroll to position [139, 0]
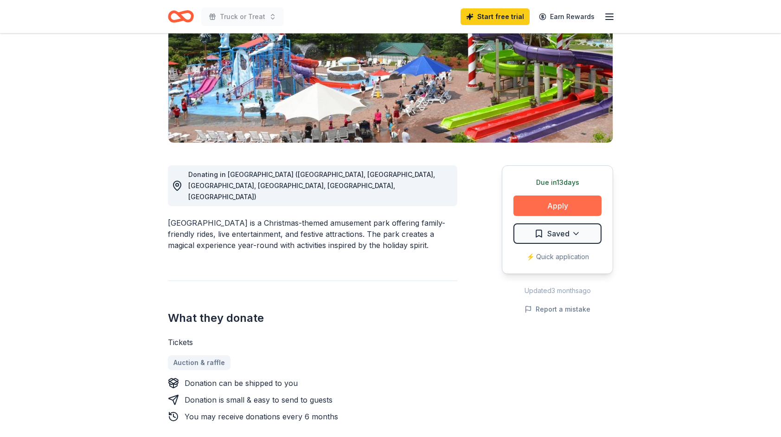
click at [528, 206] on button "Apply" at bounding box center [558, 205] width 88 height 20
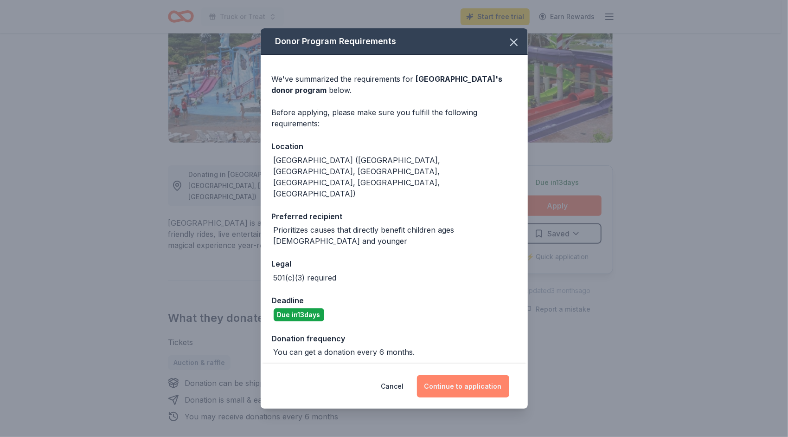
click at [473, 375] on button "Continue to application" at bounding box center [463, 386] width 92 height 22
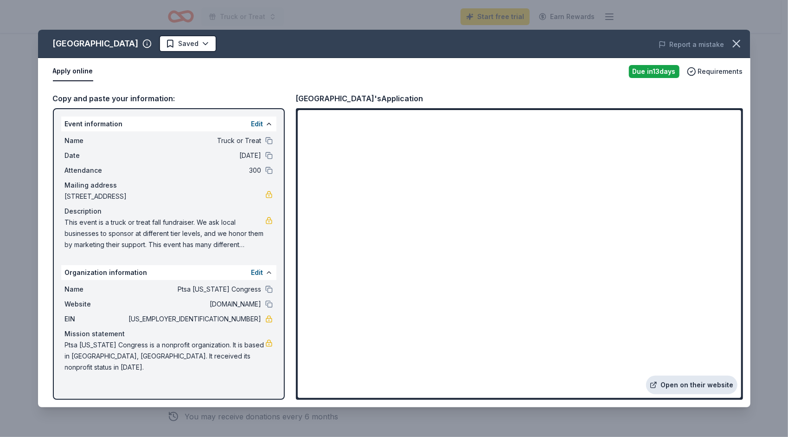
click at [690, 384] on link "Open on their website" at bounding box center [691, 384] width 91 height 19
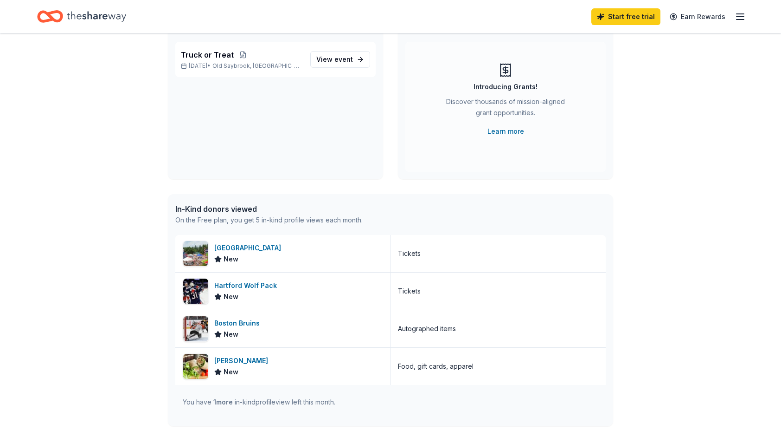
scroll to position [139, 0]
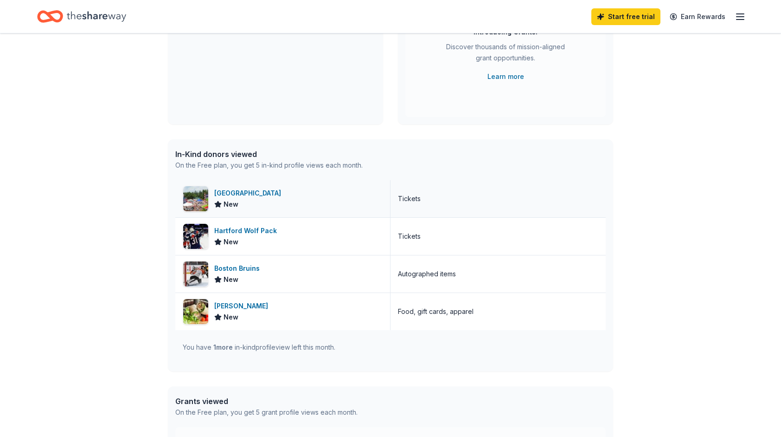
click at [231, 200] on span "New" at bounding box center [231, 204] width 15 height 11
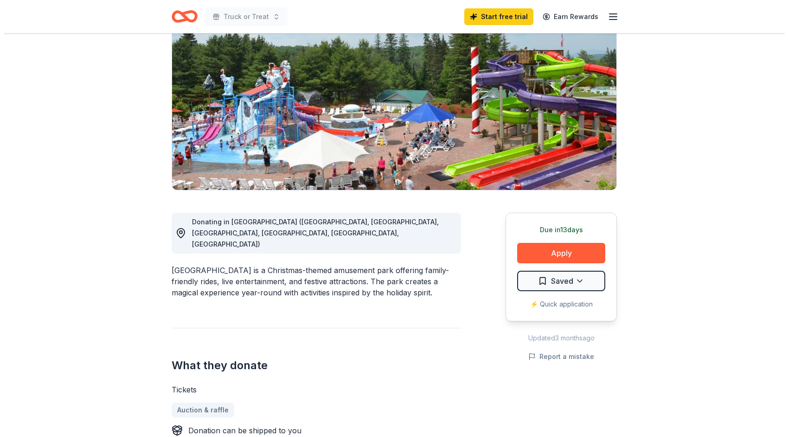
scroll to position [93, 0]
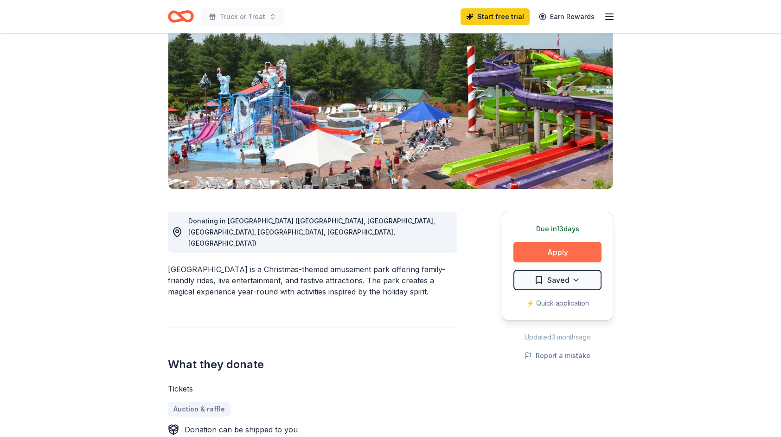
click at [564, 248] on button "Apply" at bounding box center [558, 252] width 88 height 20
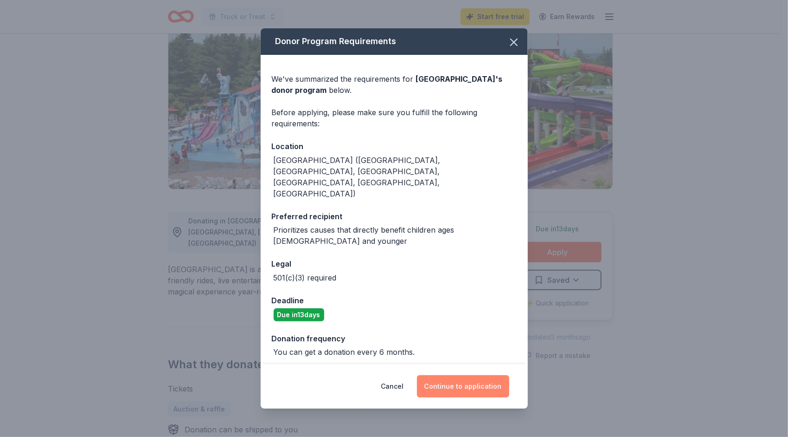
click at [478, 375] on button "Continue to application" at bounding box center [463, 386] width 92 height 22
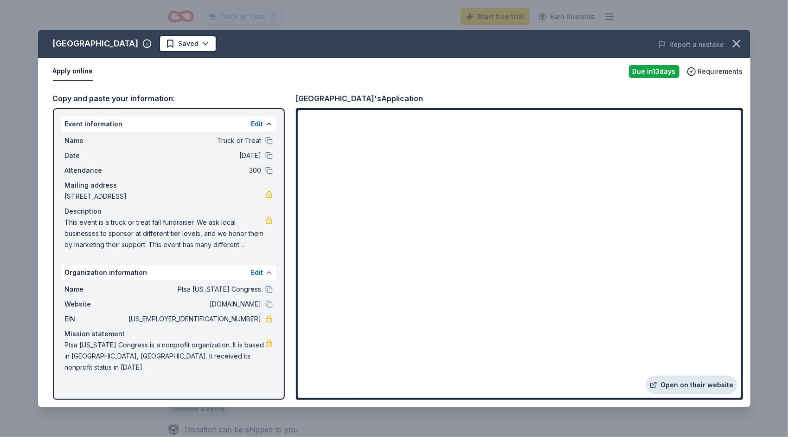
click at [689, 382] on link "Open on their website" at bounding box center [691, 384] width 91 height 19
